Goal: Task Accomplishment & Management: Use online tool/utility

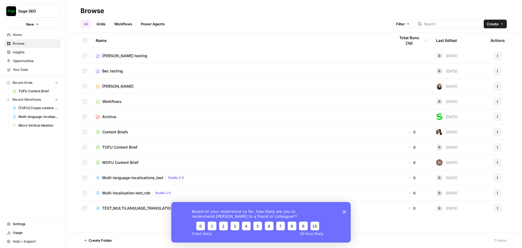
click at [140, 192] on span "Multi-localisation-test_rob" at bounding box center [126, 192] width 48 height 5
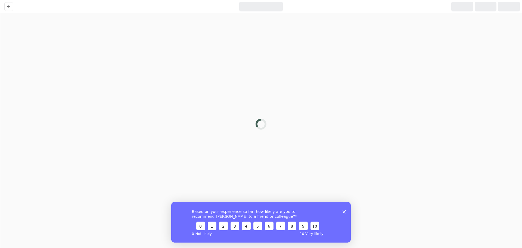
click at [344, 211] on polygon "Close survey" at bounding box center [343, 210] width 3 height 3
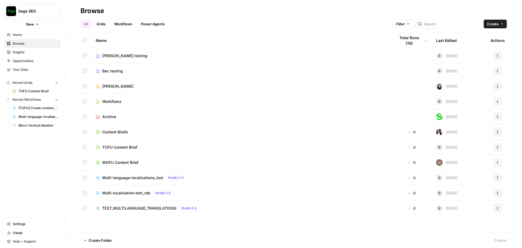
click at [119, 55] on span "[PERSON_NAME] testing" at bounding box center [124, 55] width 45 height 5
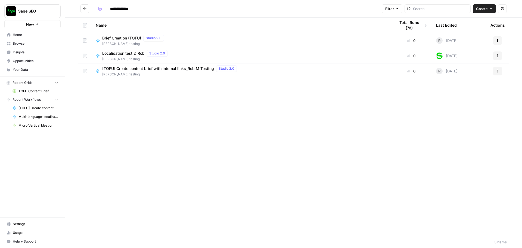
click at [128, 55] on span "Localisation test 2_Rob" at bounding box center [123, 53] width 42 height 5
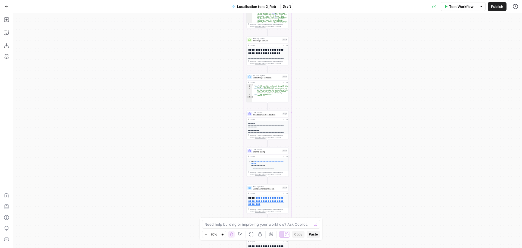
click at [308, 109] on div "Workflow Set Inputs Inputs Loop Iteration Iteration Step 6 Output Expand Output…" at bounding box center [267, 130] width 509 height 234
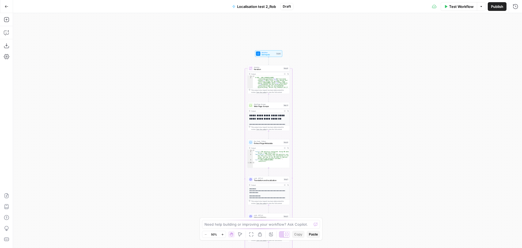
click at [330, 33] on div "Workflow Set Inputs Inputs Loop Iteration Iteration Step 6 Output Expand Output…" at bounding box center [267, 130] width 509 height 234
click at [259, 66] on span "Iteration" at bounding box center [268, 67] width 28 height 2
click at [263, 54] on span "Set Inputs" at bounding box center [268, 54] width 14 height 3
click at [269, 69] on span "Iteration" at bounding box center [268, 68] width 28 height 3
click at [268, 51] on span "Workflow" at bounding box center [268, 52] width 14 height 2
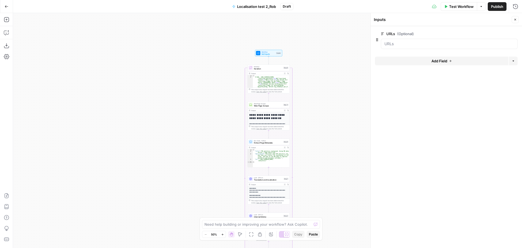
click at [267, 68] on span "Iteration" at bounding box center [268, 68] width 28 height 3
type textarea "Iteration"
click at [307, 108] on div "Workflow Set Inputs Inputs Loop Iteration Iteration Step 6 Output Expand Output…" at bounding box center [267, 130] width 509 height 234
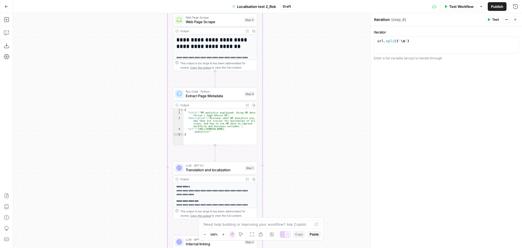
drag, startPoint x: 308, startPoint y: 108, endPoint x: 293, endPoint y: 25, distance: 83.6
click at [293, 25] on div "Workflow Set Inputs Inputs Loop Iteration Iteration Step 6 Output Expand Output…" at bounding box center [267, 130] width 509 height 234
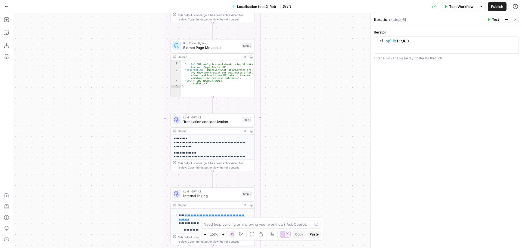
drag, startPoint x: 300, startPoint y: 139, endPoint x: 297, endPoint y: 92, distance: 46.5
click at [297, 92] on div "Workflow Set Inputs Inputs Loop Iteration Iteration Step 6 Output Expand Output…" at bounding box center [267, 130] width 509 height 234
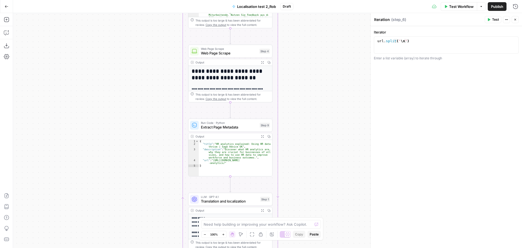
drag, startPoint x: 293, startPoint y: 146, endPoint x: 310, endPoint y: 226, distance: 81.3
click at [310, 226] on body "Sage SEO New Home Browse Insights Opportunities Your Data Recent Grids TOFU Con…" at bounding box center [261, 124] width 522 height 248
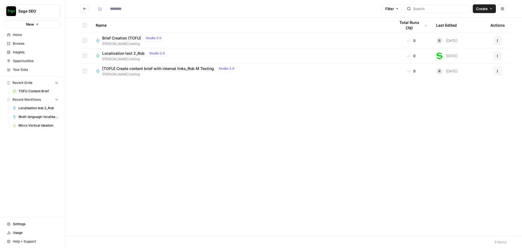
type input "**********"
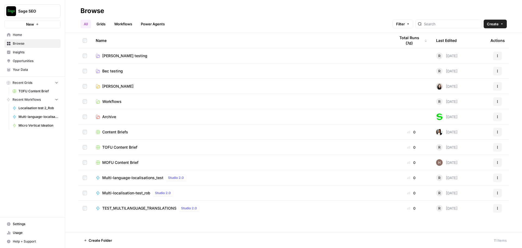
click at [120, 22] on link "Workflows" at bounding box center [123, 24] width 24 height 9
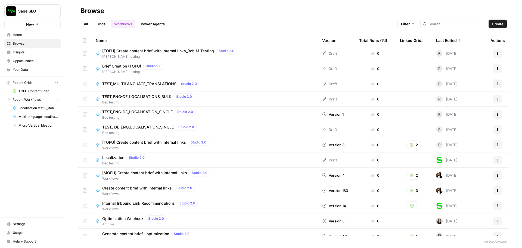
scroll to position [63, 0]
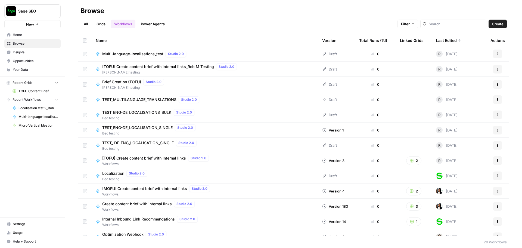
click at [112, 172] on span "Localization" at bounding box center [113, 172] width 22 height 5
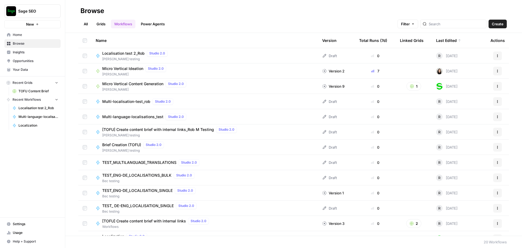
click at [146, 117] on span "Multi-language-localisations_test" at bounding box center [132, 116] width 61 height 5
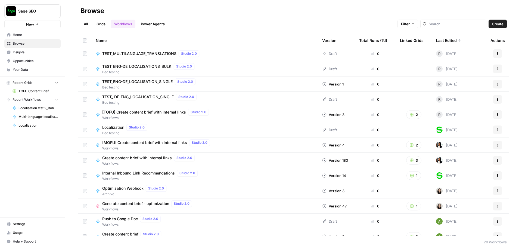
scroll to position [117, 0]
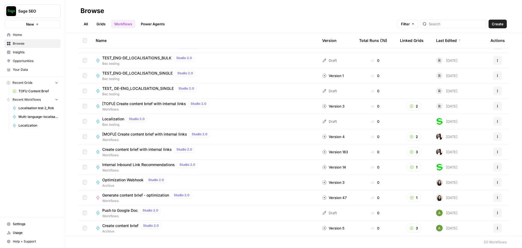
click at [183, 119] on div "Localization Studio 2.0 Bec testing" at bounding box center [205, 120] width 218 height 11
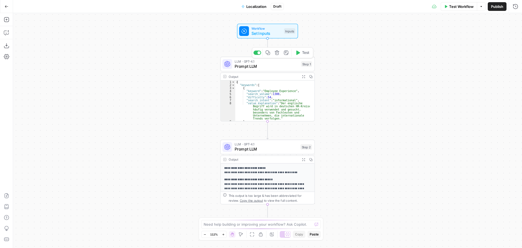
click at [279, 68] on span "Prompt LLM" at bounding box center [266, 66] width 64 height 6
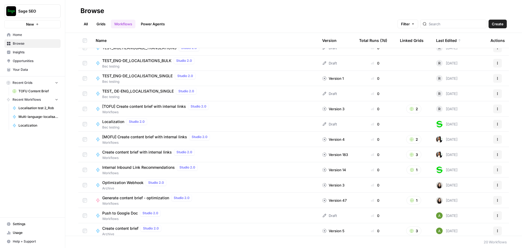
scroll to position [117, 0]
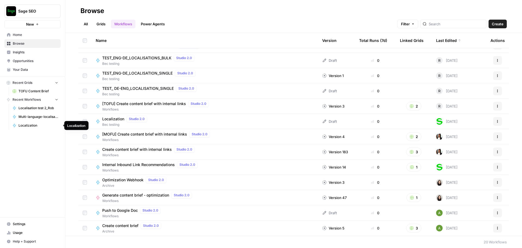
click at [18, 124] on link "Localization" at bounding box center [35, 125] width 51 height 9
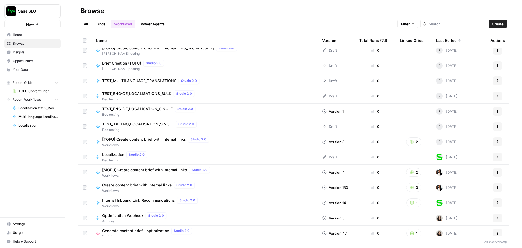
scroll to position [117, 0]
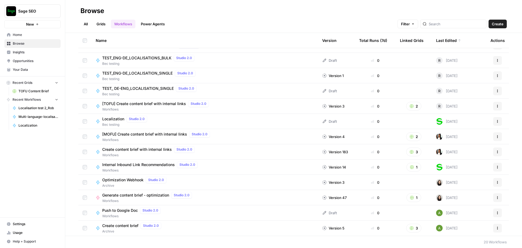
click at [120, 118] on span "Localization" at bounding box center [113, 118] width 22 height 5
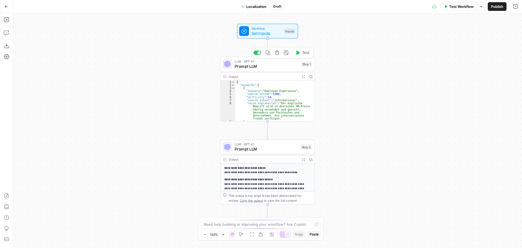
click at [278, 67] on span "Prompt LLM" at bounding box center [266, 66] width 64 height 6
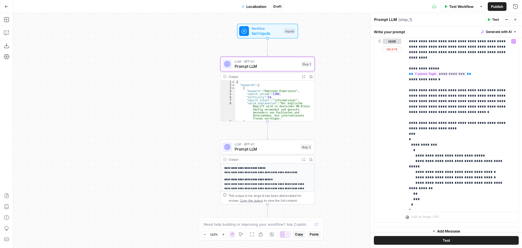
scroll to position [266, 0]
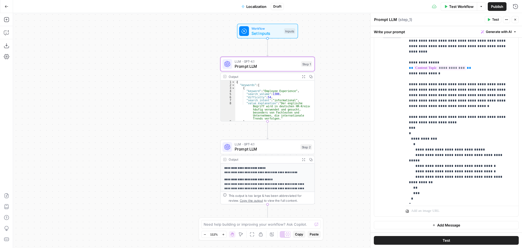
click at [267, 150] on span "Prompt LLM" at bounding box center [265, 149] width 63 height 6
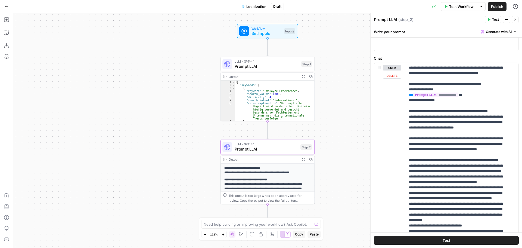
scroll to position [298, 0]
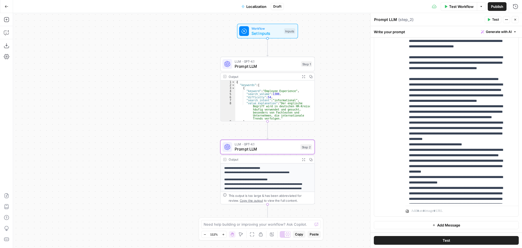
click at [8, 7] on icon "button" at bounding box center [7, 7] width 4 height 4
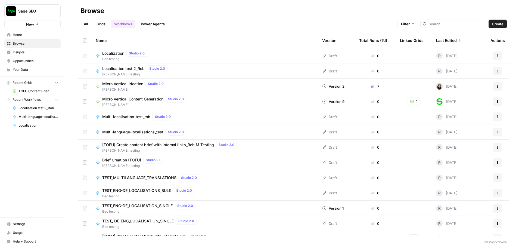
click at [111, 54] on span "Localization" at bounding box center [113, 53] width 22 height 5
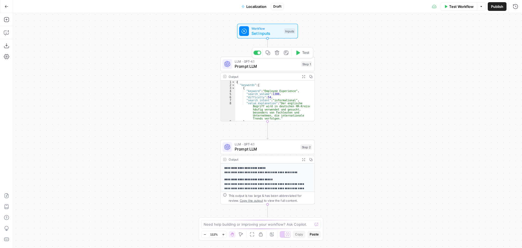
click at [269, 64] on span "Prompt LLM" at bounding box center [266, 66] width 64 height 6
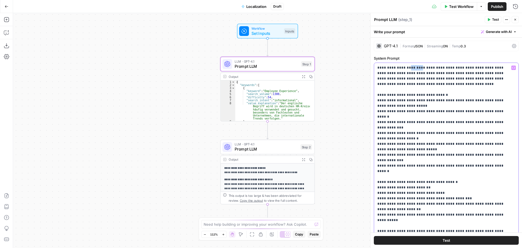
drag, startPoint x: 407, startPoint y: 67, endPoint x: 420, endPoint y: 69, distance: 12.8
click at [420, 69] on p "**********" at bounding box center [442, 198] width 130 height 266
click at [415, 69] on p "**********" at bounding box center [442, 198] width 130 height 266
click at [8, 5] on icon "button" at bounding box center [7, 7] width 4 height 4
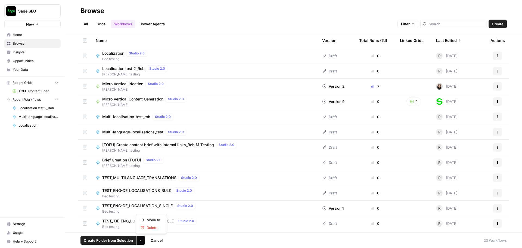
click at [144, 241] on button "More Options" at bounding box center [140, 240] width 9 height 9
click at [322, 56] on icon at bounding box center [324, 56] width 4 height 4
click at [322, 55] on icon at bounding box center [324, 56] width 4 height 4
click at [83, 53] on td at bounding box center [84, 55] width 13 height 15
click at [114, 54] on span "Localization" at bounding box center [113, 53] width 22 height 5
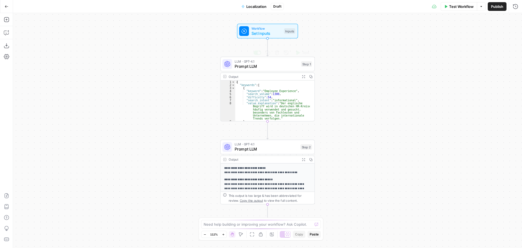
click at [267, 68] on span "Prompt LLM" at bounding box center [266, 66] width 64 height 6
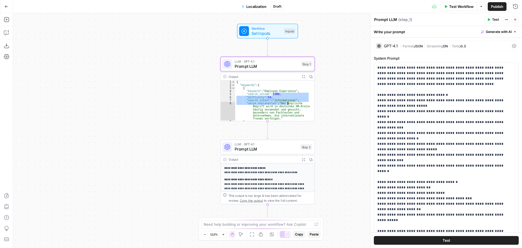
drag, startPoint x: 269, startPoint y: 94, endPoint x: 282, endPoint y: 100, distance: 14.6
click at [282, 100] on div "{ "keywords" : [ { "keyword" : "Employee Experience" , "search_volume" : 1300 ,…" at bounding box center [272, 103] width 75 height 46
click at [273, 95] on div "{ "keywords" : [ { "keyword" : "Employee Experience" , "search_volume" : 1300 ,…" at bounding box center [272, 100] width 75 height 40
type textarea "**********"
click at [277, 150] on span "Prompt LLM" at bounding box center [265, 149] width 63 height 6
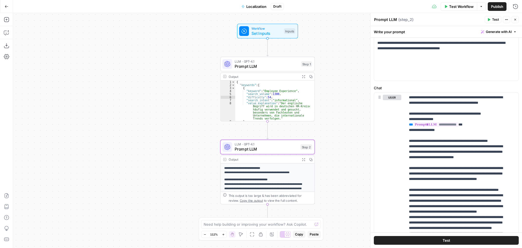
scroll to position [190, 0]
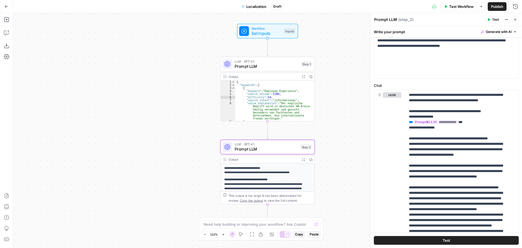
click at [271, 65] on span "Prompt LLM" at bounding box center [266, 66] width 64 height 6
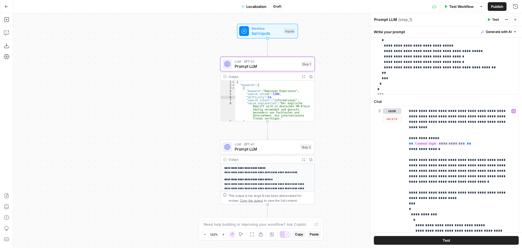
scroll to position [266, 0]
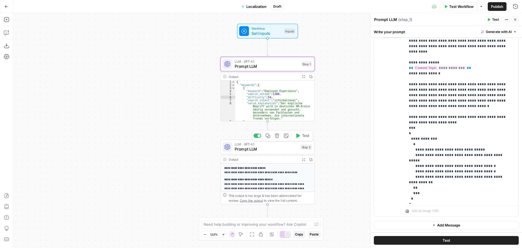
click at [238, 147] on span "Prompt LLM" at bounding box center [265, 149] width 63 height 6
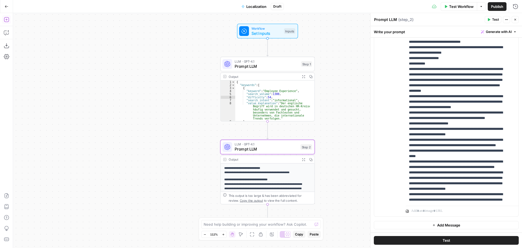
scroll to position [756, 0]
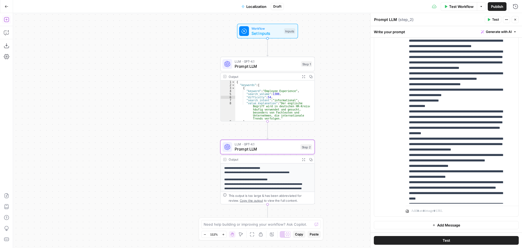
click at [88, 55] on div "**********" at bounding box center [267, 130] width 509 height 234
